Goal: Task Accomplishment & Management: Use online tool/utility

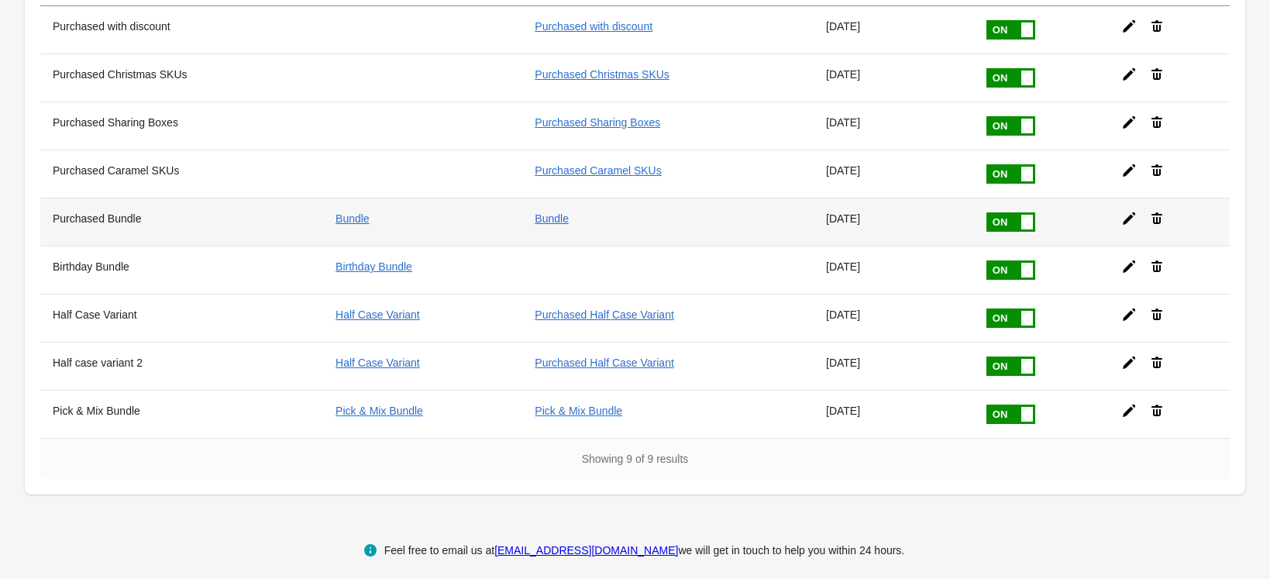
scroll to position [168, 0]
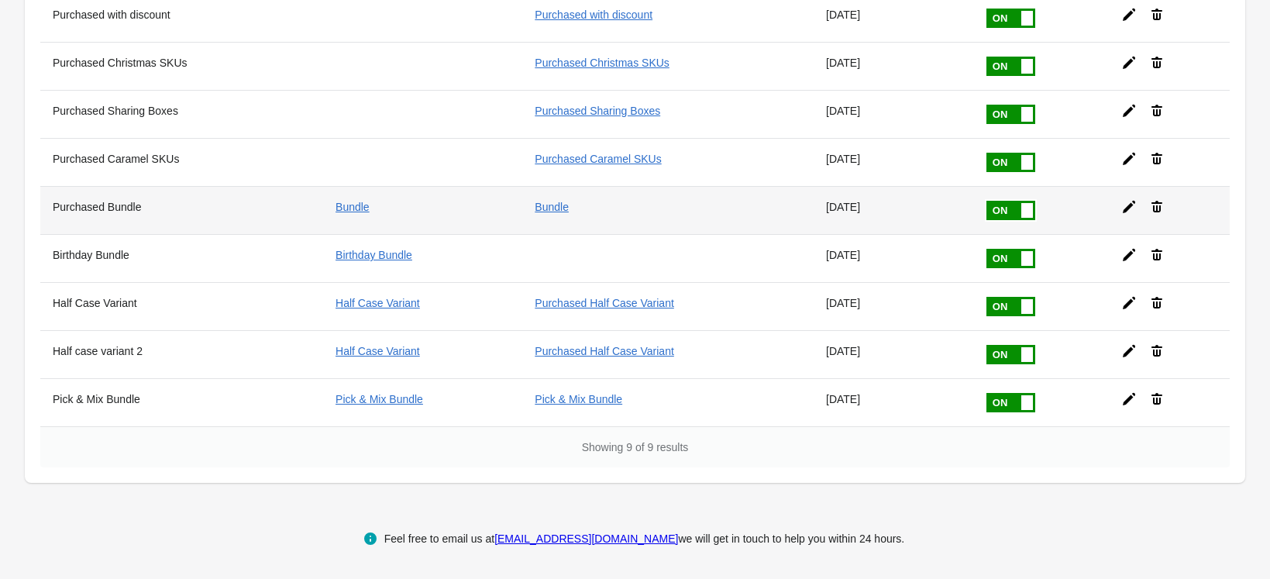
click at [1121, 203] on icon at bounding box center [1128, 206] width 15 height 15
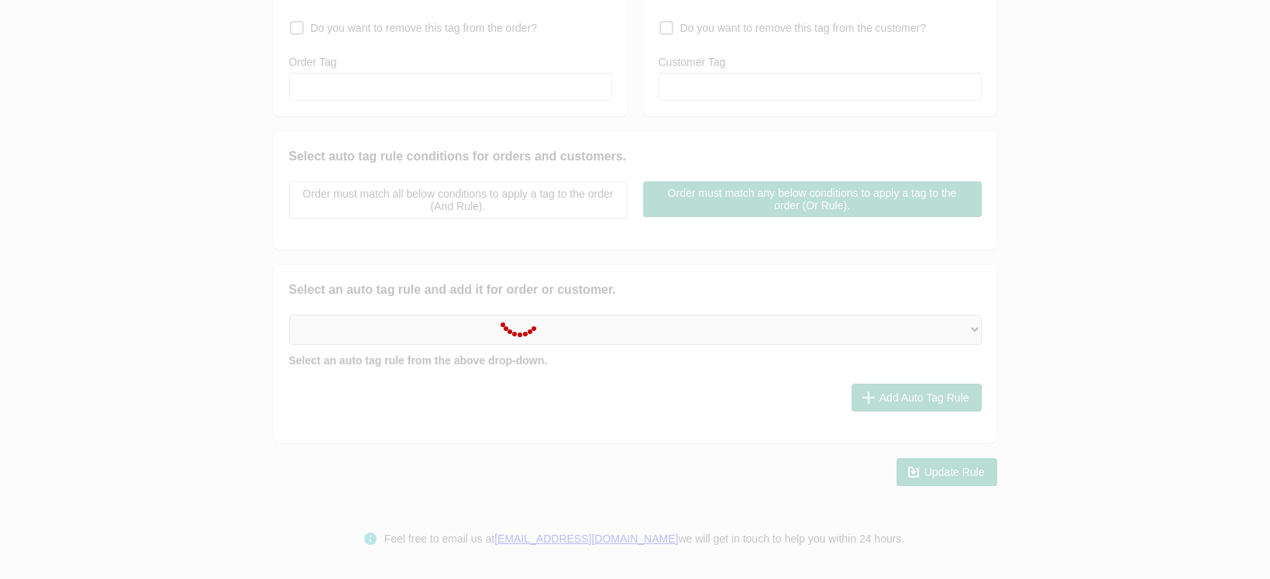
type input "Purchased Bundle"
checkbox input "true"
type input "Bundle"
checkbox input "true"
type input "Bundle"
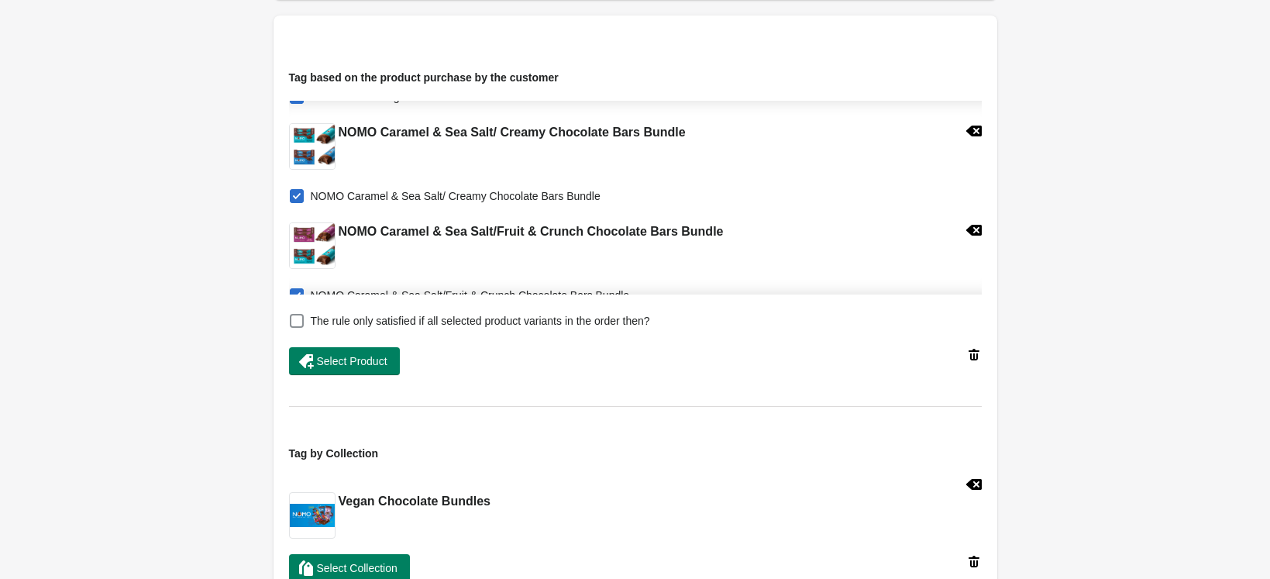
scroll to position [775, 0]
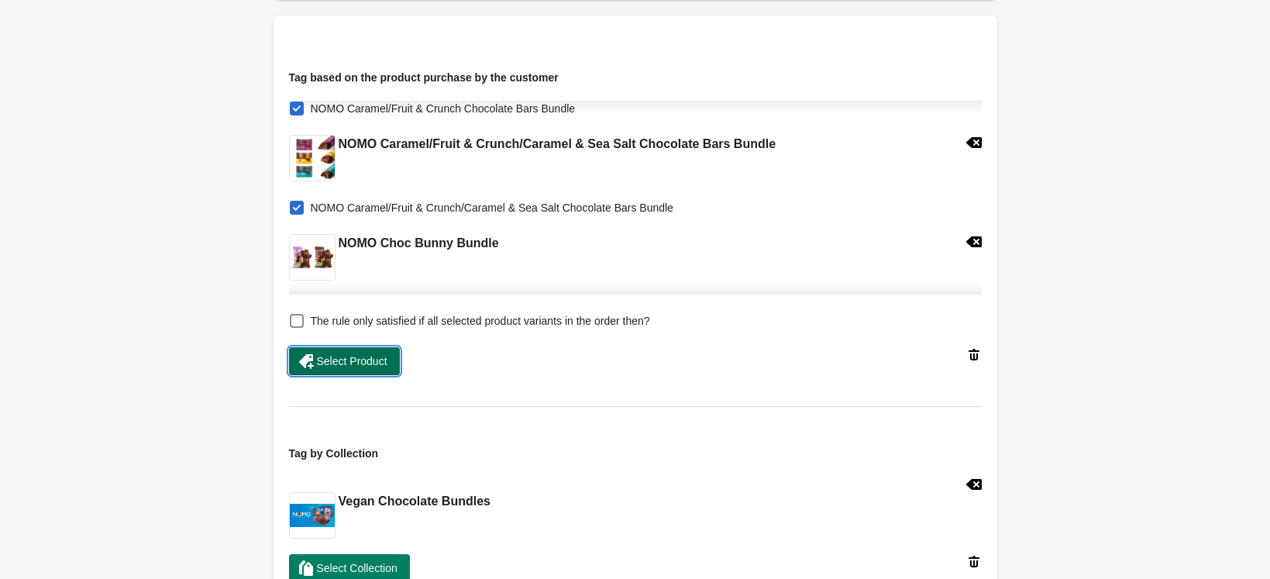
click at [374, 359] on span "Select Product" at bounding box center [352, 361] width 71 height 12
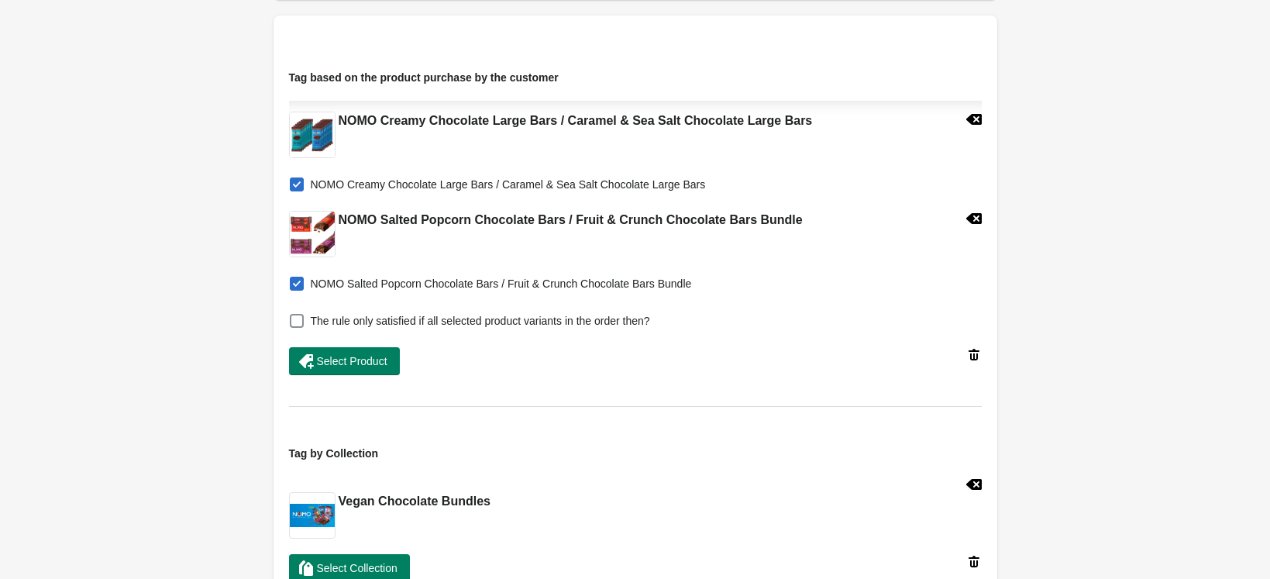
scroll to position [889, 0]
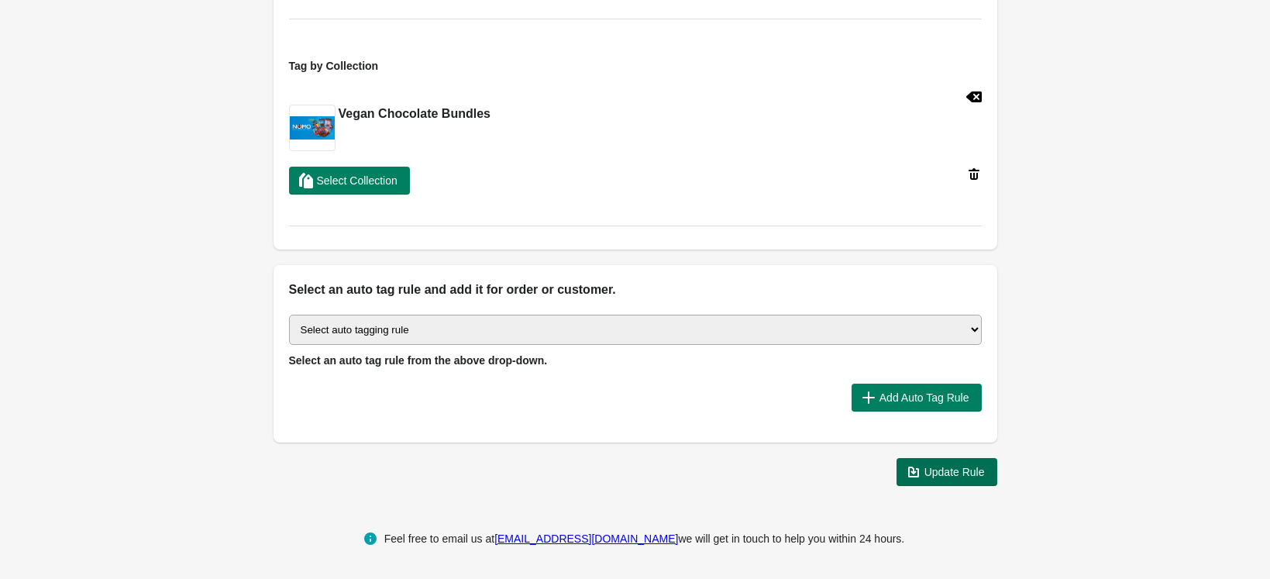
click at [943, 471] on span "Update Rule" at bounding box center [954, 472] width 60 height 12
